Goal: Task Accomplishment & Management: Use online tool/utility

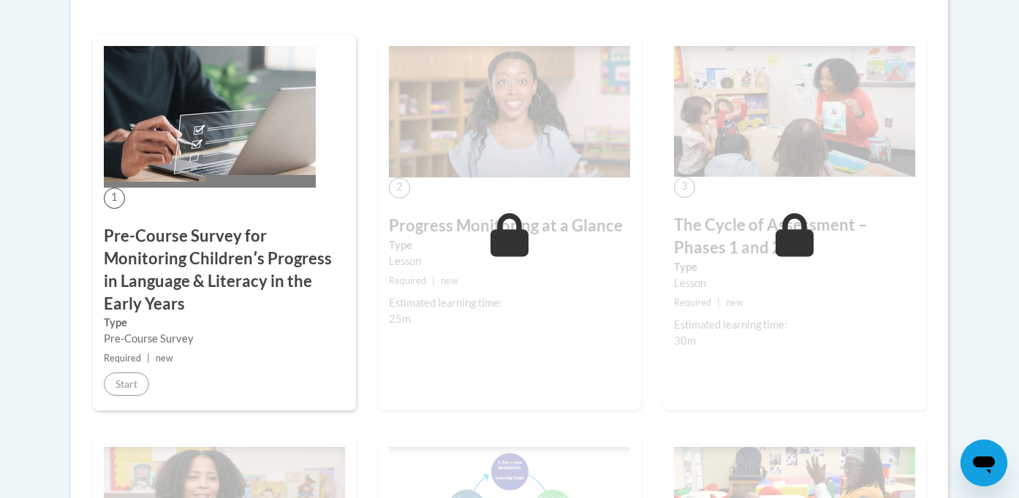
scroll to position [449, 0]
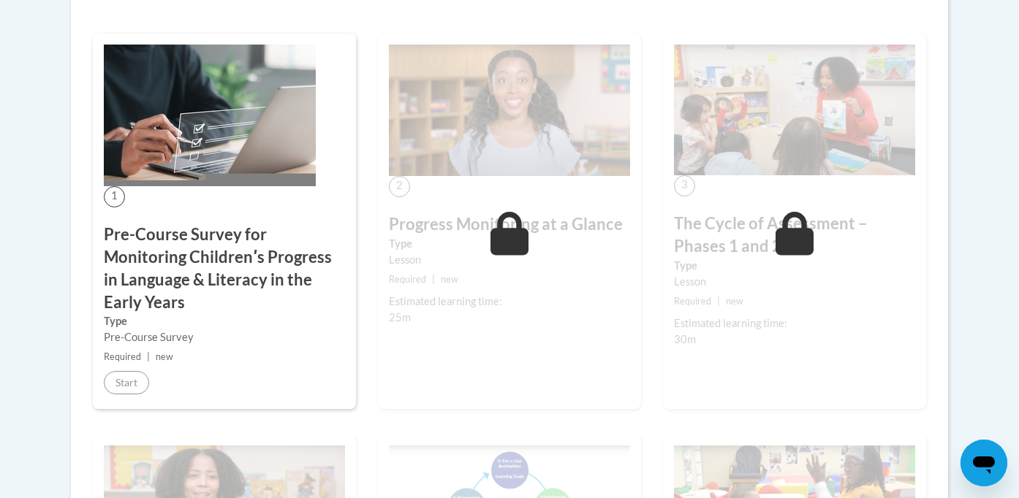
click at [438, 183] on div "2 Progress Monitoring at a Glance Type Lesson Required | new Estimated learning…" at bounding box center [509, 222] width 263 height 376
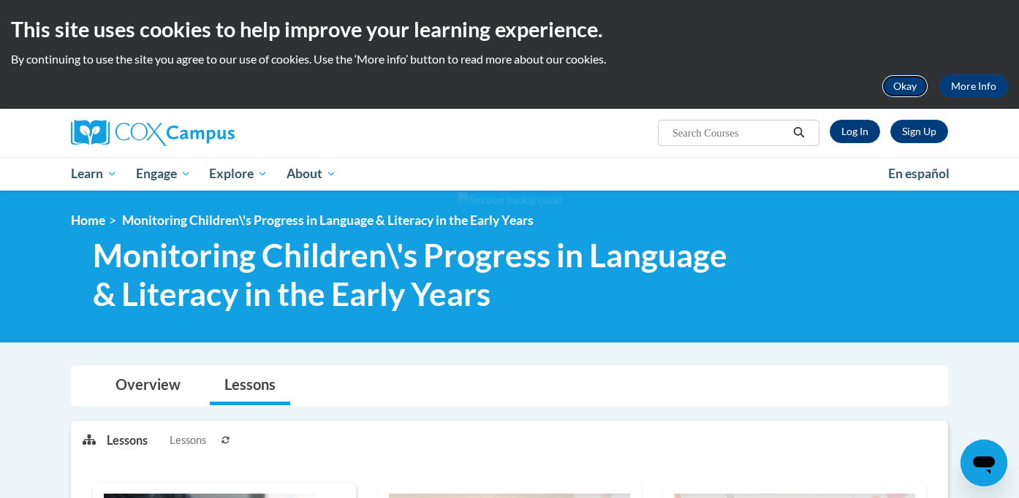
click at [908, 93] on button "Okay" at bounding box center [904, 86] width 47 height 23
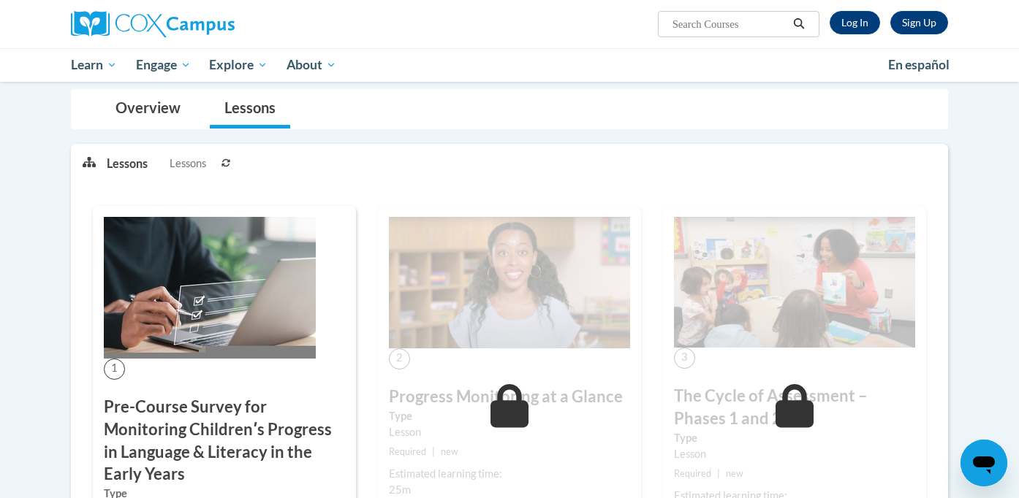
scroll to position [179, 0]
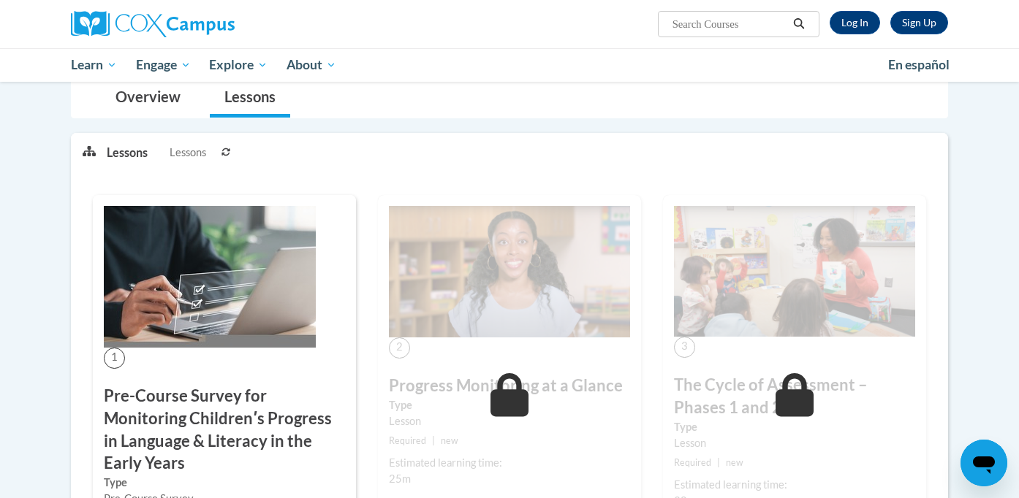
click at [256, 324] on img at bounding box center [210, 277] width 212 height 142
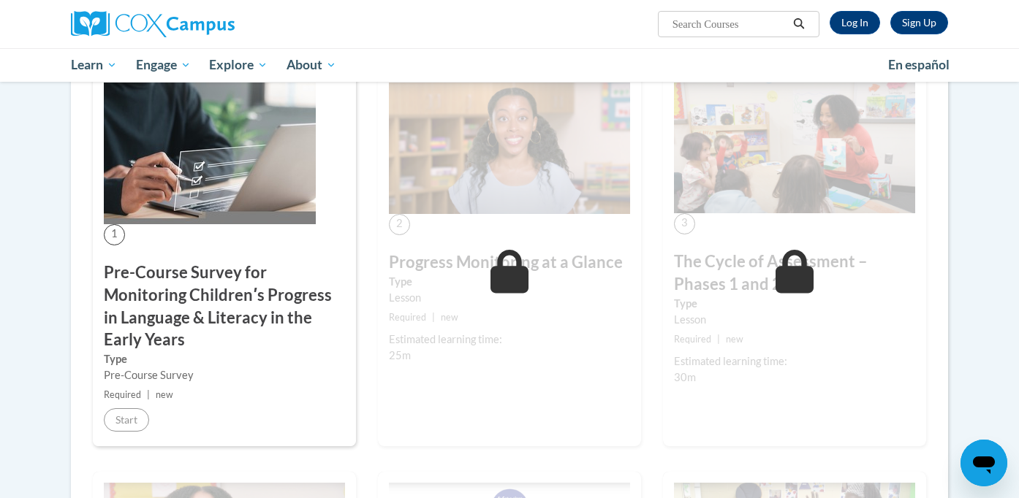
scroll to position [304, 0]
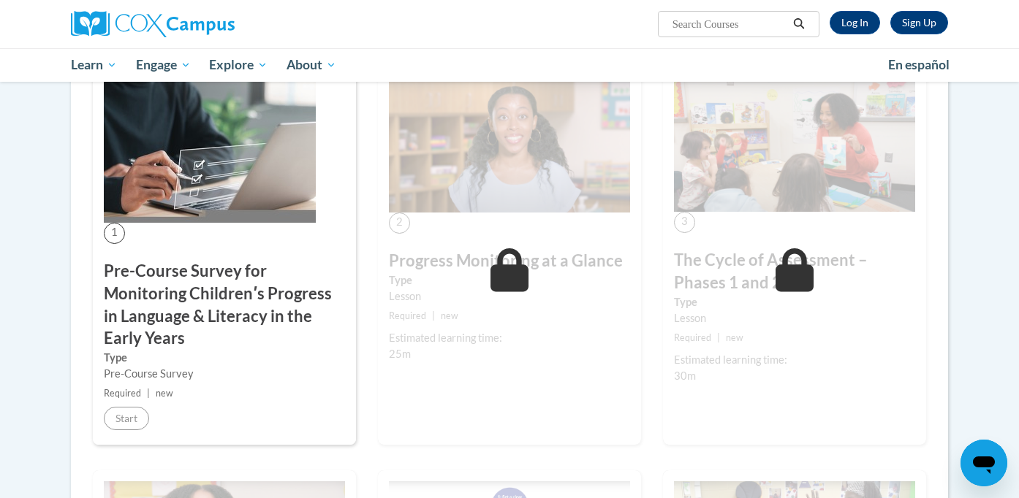
click at [189, 229] on div "1 Pre-Course Survey for Monitoring Childrenʹs Progress in Language & Literacy i…" at bounding box center [224, 258] width 263 height 376
click at [113, 234] on span "1" at bounding box center [114, 233] width 21 height 21
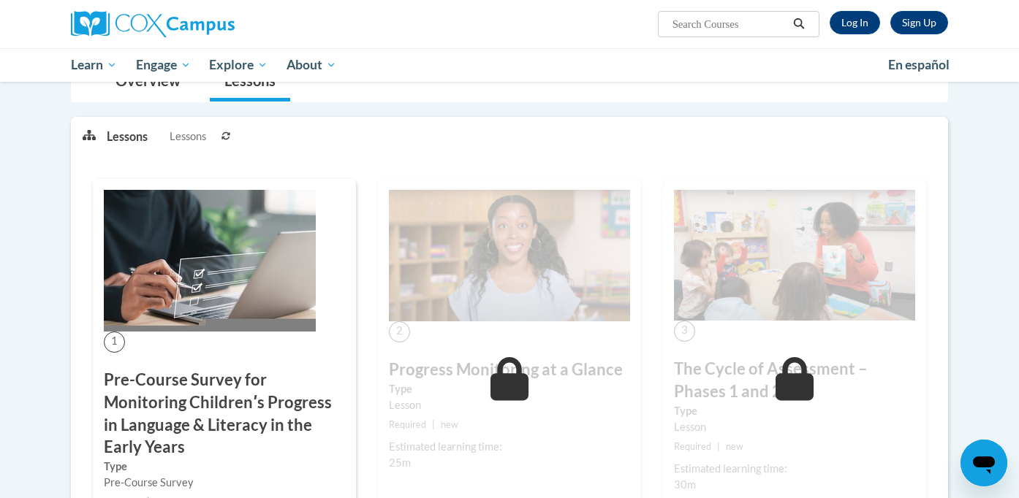
scroll to position [183, 0]
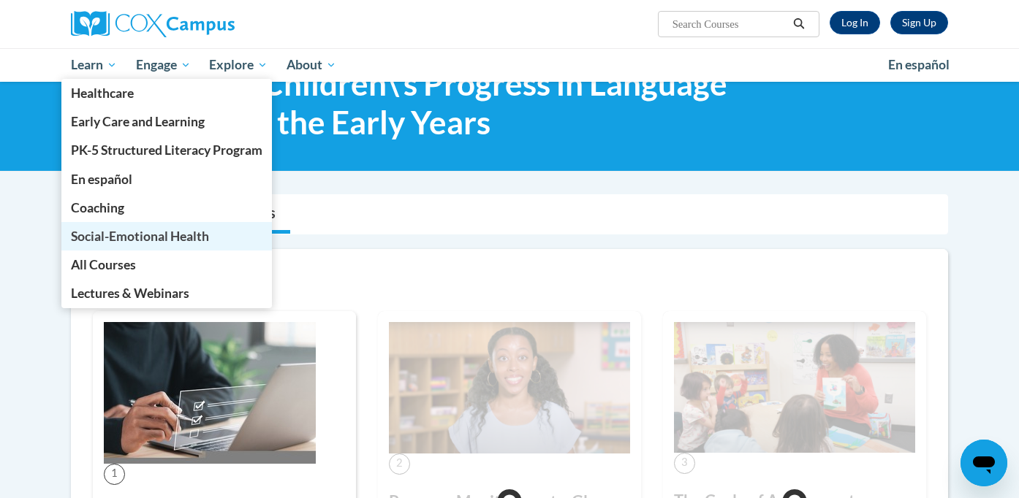
scroll to position [26, 0]
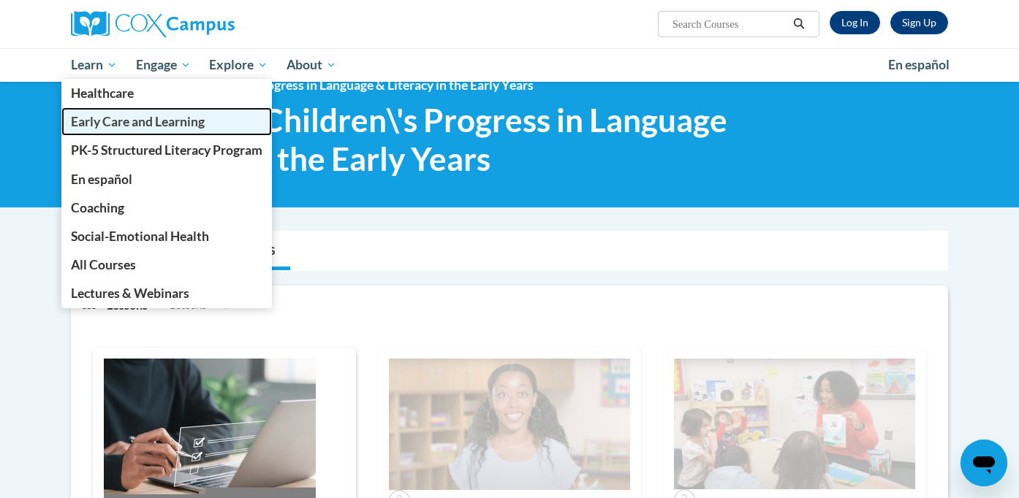
click at [184, 129] on span "Early Care and Learning" at bounding box center [138, 121] width 134 height 15
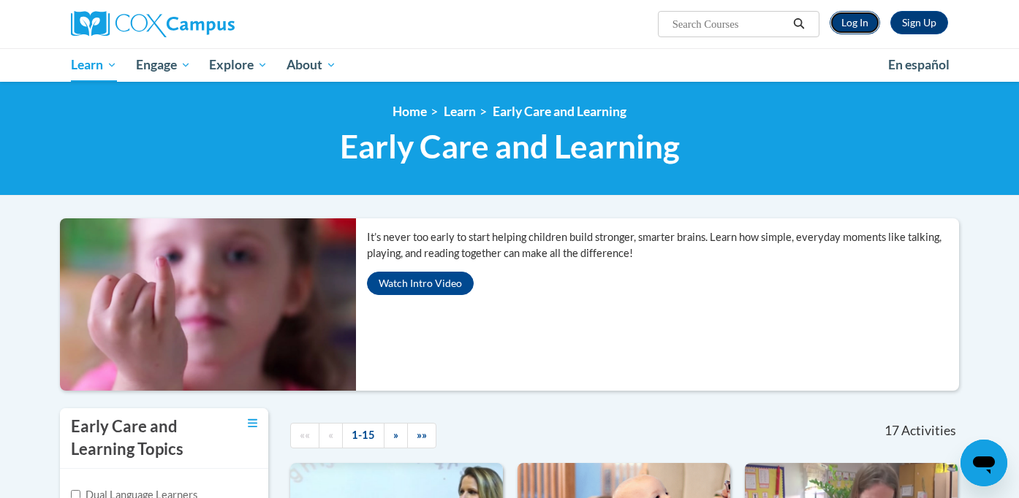
click at [848, 30] on link "Log In" at bounding box center [854, 22] width 50 height 23
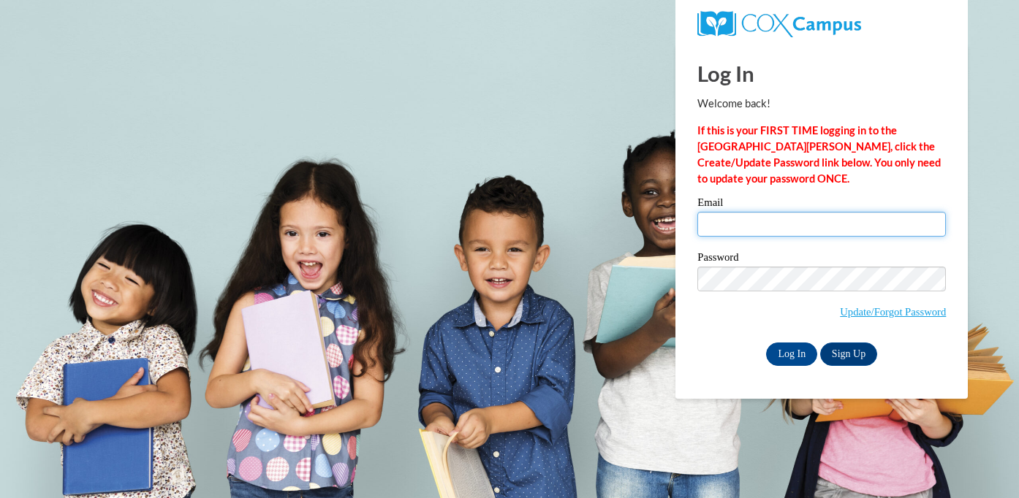
click at [767, 230] on input "Email" at bounding box center [821, 224] width 248 height 25
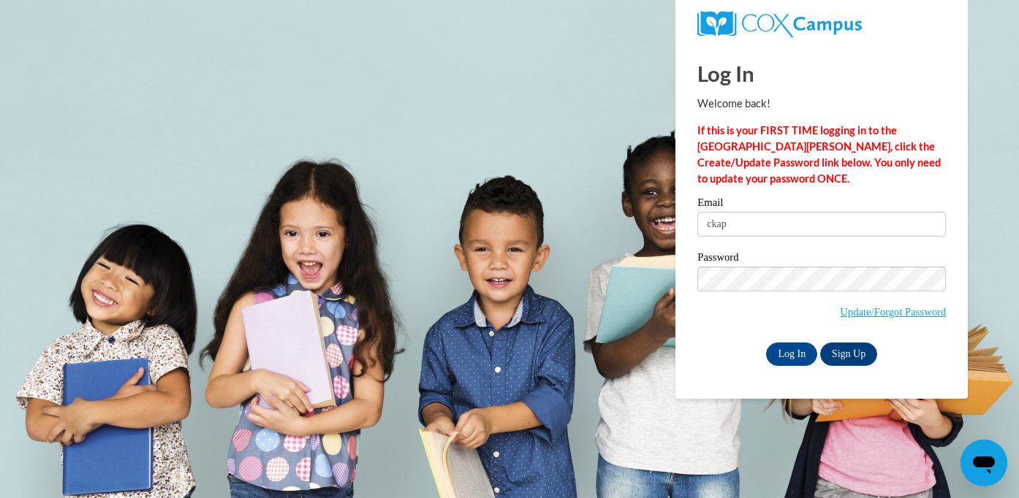
type input "ckap"
click at [799, 354] on input "Log In" at bounding box center [791, 354] width 51 height 23
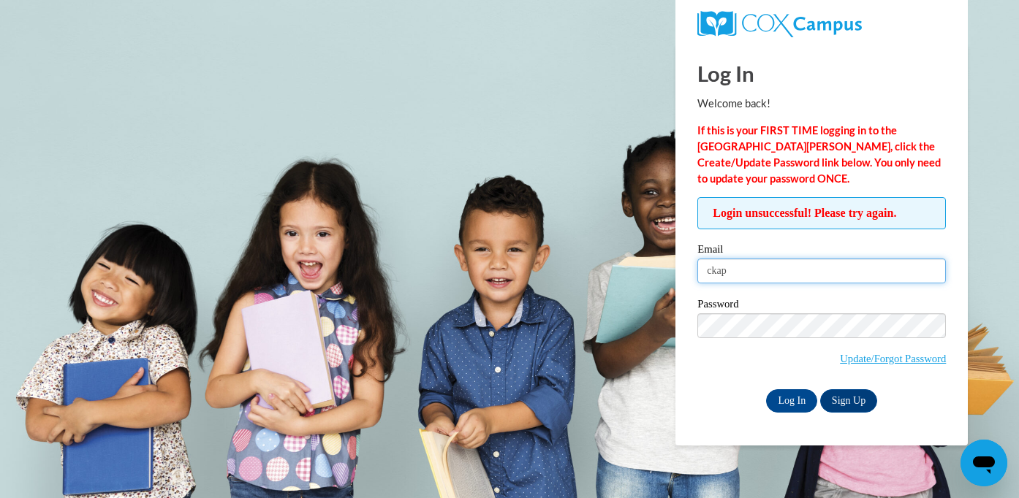
click at [747, 272] on input "ckap" at bounding box center [821, 271] width 248 height 25
type input "ckapadia@gallowayschool.org"
click at [789, 399] on input "Log In" at bounding box center [791, 400] width 51 height 23
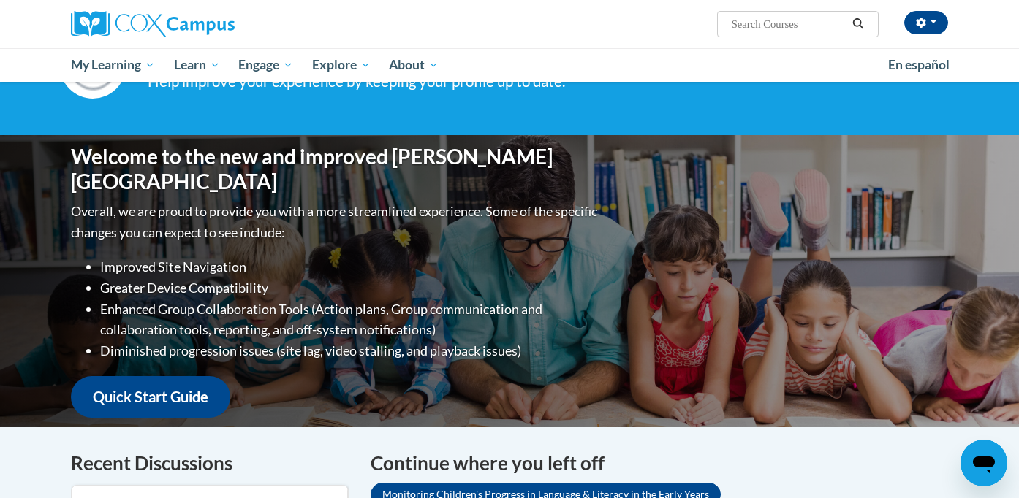
scroll to position [60, 0]
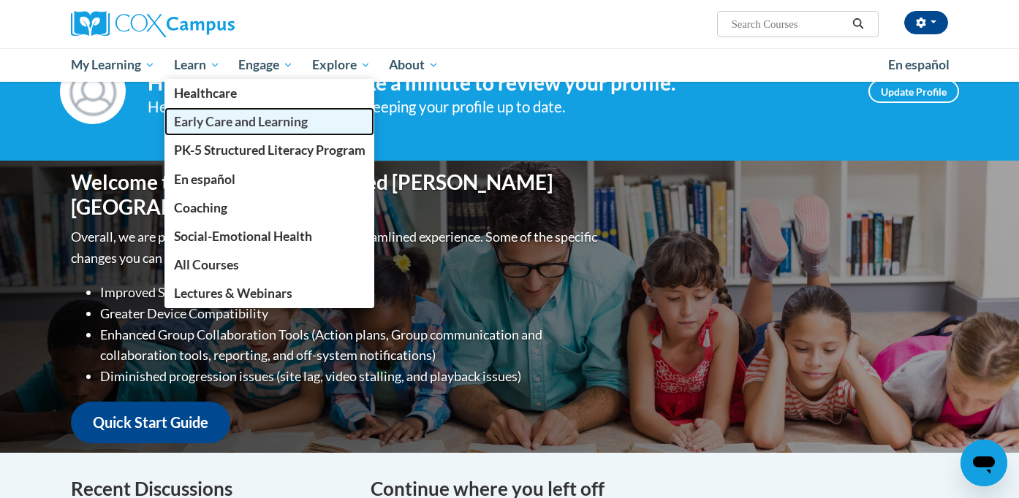
click at [202, 123] on span "Early Care and Learning" at bounding box center [241, 121] width 134 height 15
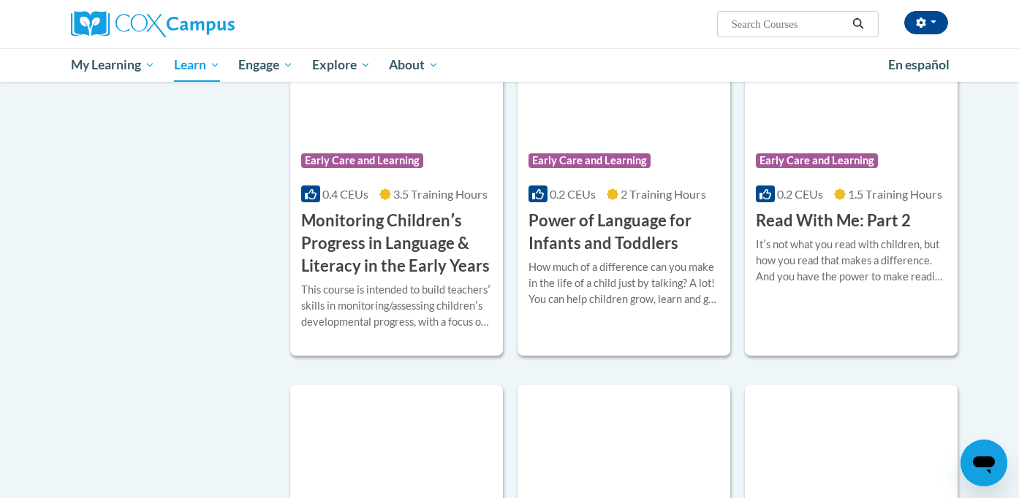
scroll to position [1305, 0]
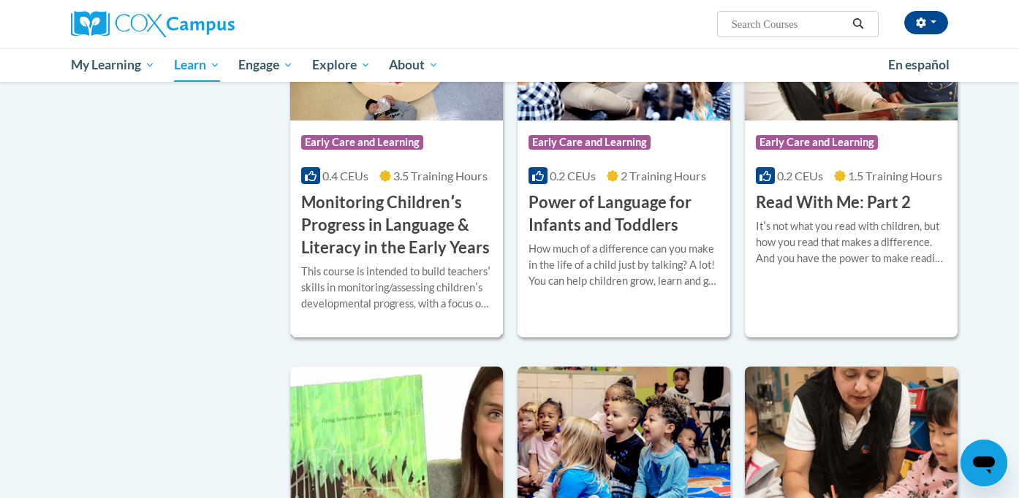
click at [347, 227] on h3 "Monitoring Childrenʹs Progress in Language & Literacy in the Early Years" at bounding box center [396, 224] width 191 height 67
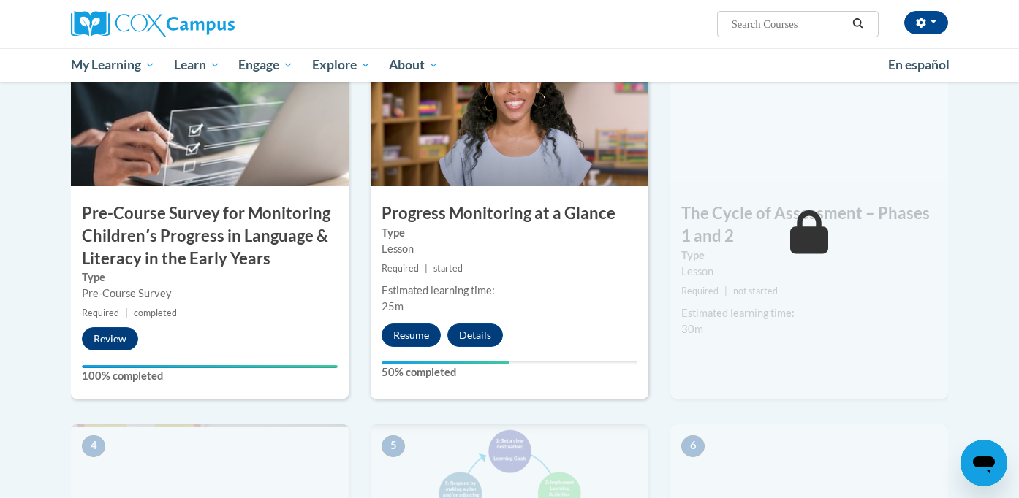
scroll to position [384, 0]
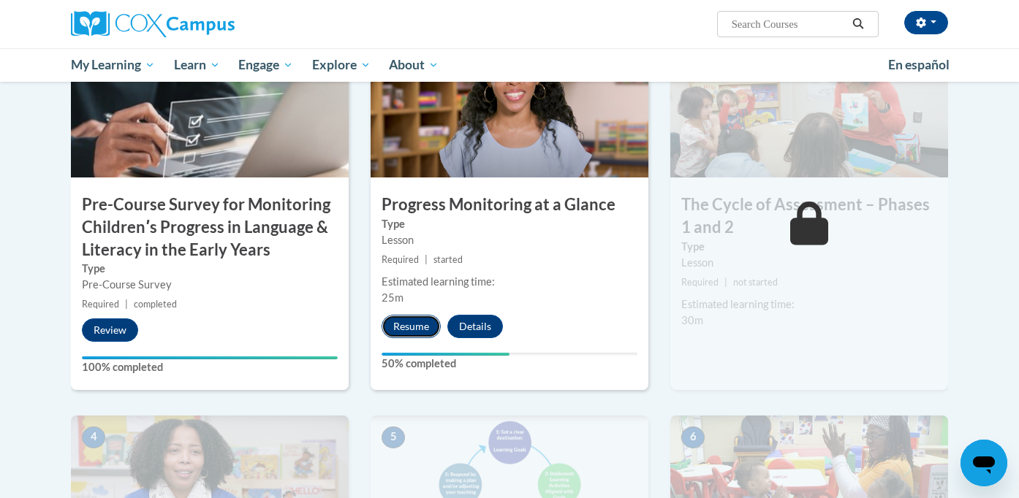
click at [404, 319] on button "Resume" at bounding box center [410, 326] width 59 height 23
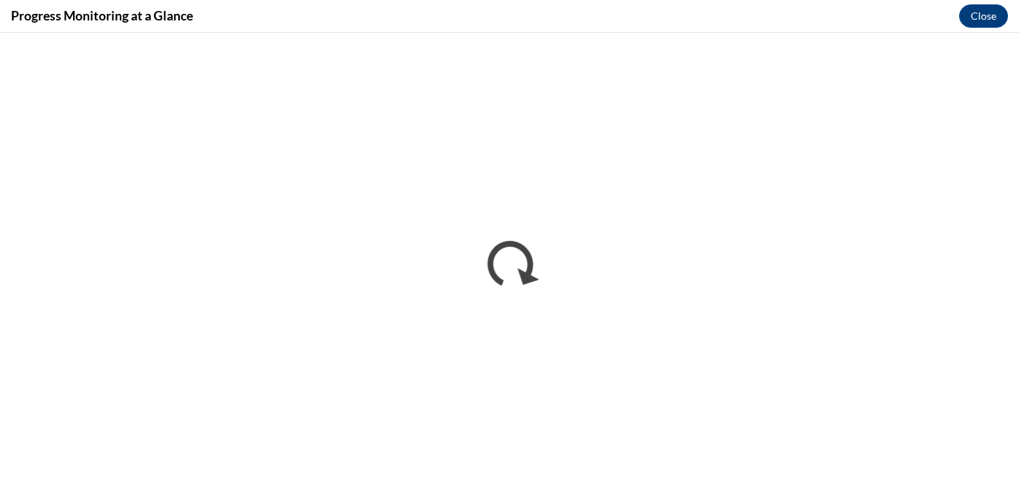
scroll to position [0, 0]
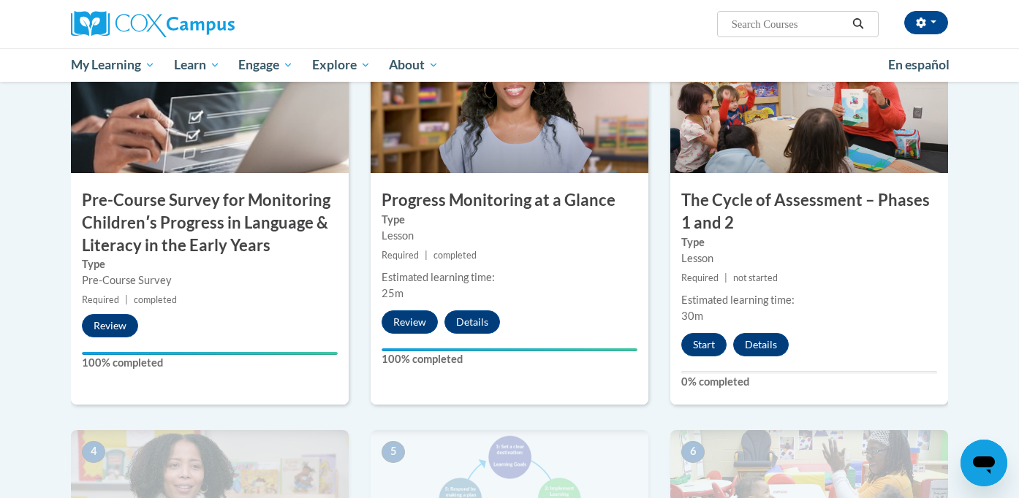
scroll to position [384, 0]
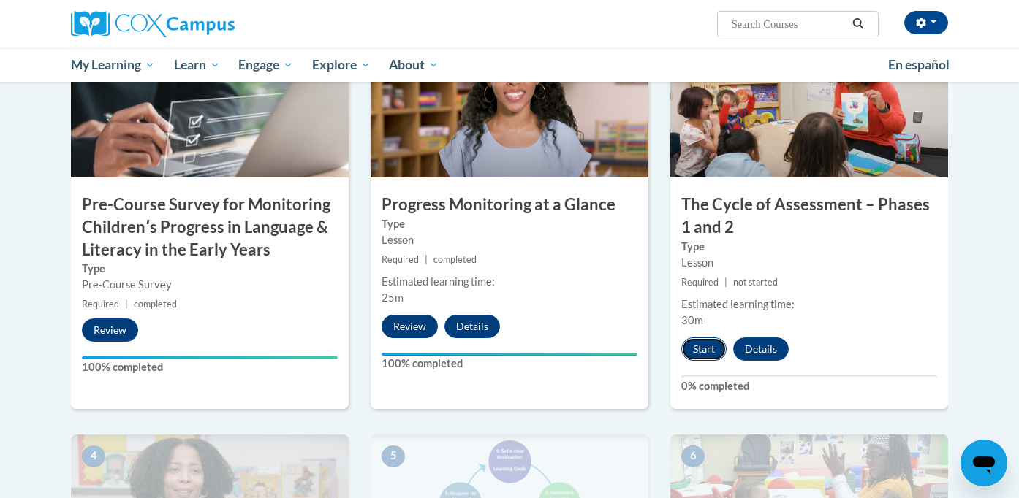
click at [705, 348] on button "Start" at bounding box center [703, 349] width 45 height 23
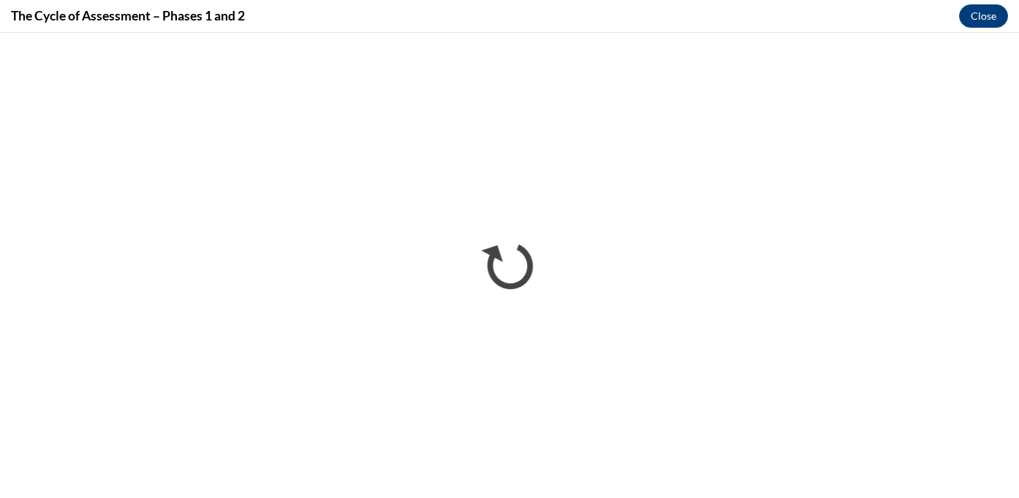
scroll to position [0, 0]
